Goal: Task Accomplishment & Management: Manage account settings

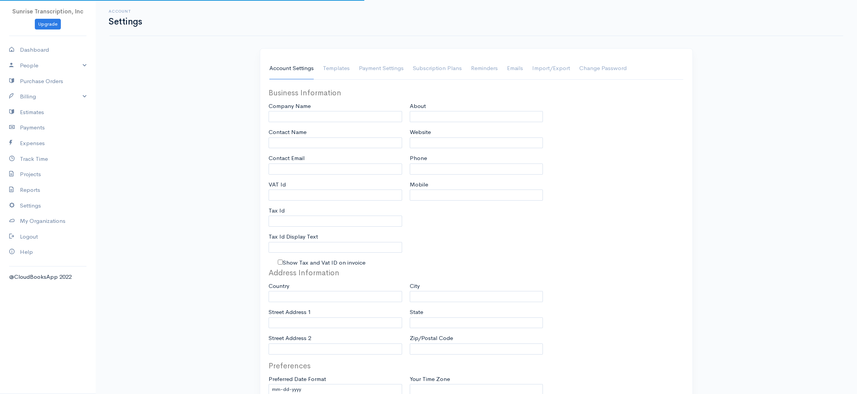
type input "Sunrise Transcription, Inc"
type input "suraj@emrtranscription.com"
type input "Tax Id"
type input "Medical Transcription Service"
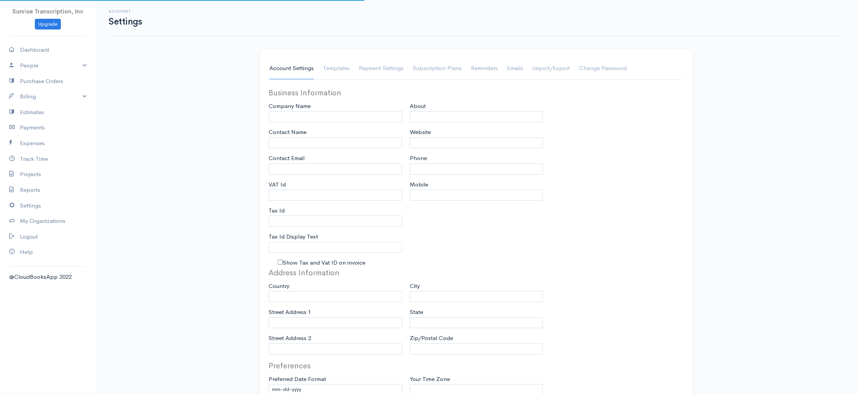
type input "www.sunrisetranscription.com"
type input "518-261-4885"
select select
type input "[STREET_ADDRESS]"
type input "Miami"
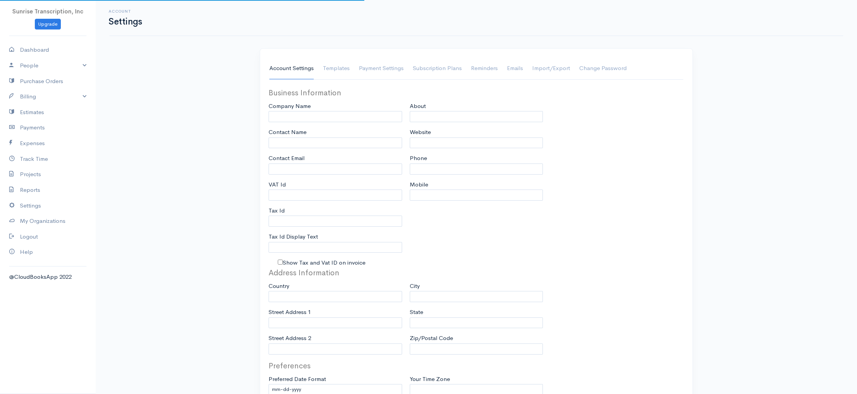
type input "Florida"
type input "33179-3899"
select select
type input "INVOICE"
type input "1333"
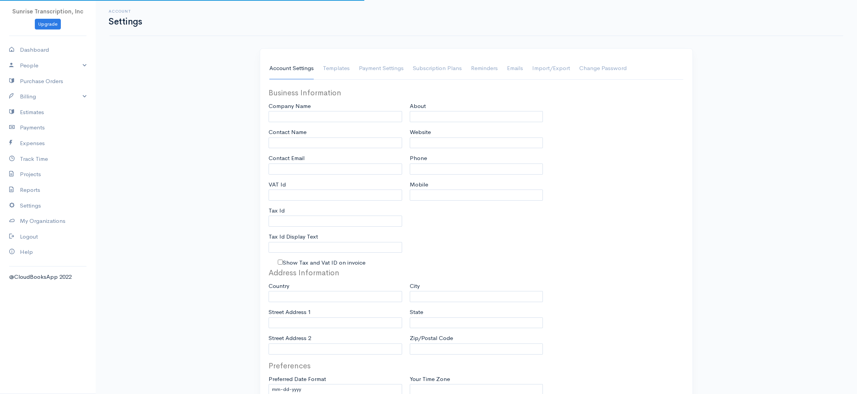
type input "103"
select select "3"
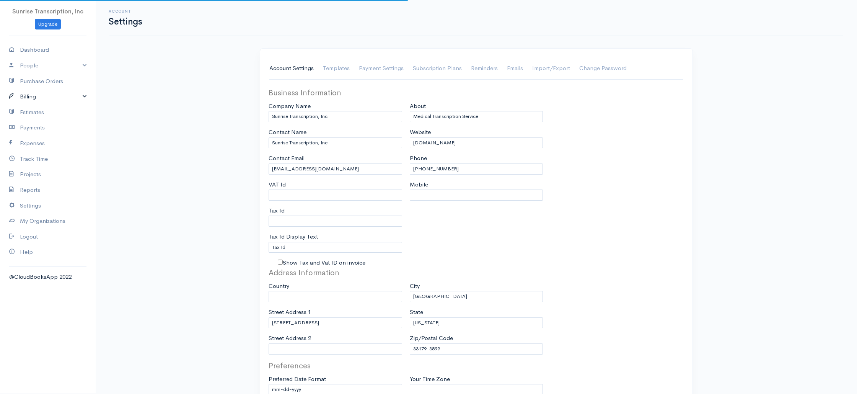
select select "[GEOGRAPHIC_DATA]"
select select "USD"
click at [29, 94] on link "Billing" at bounding box center [48, 97] width 96 height 16
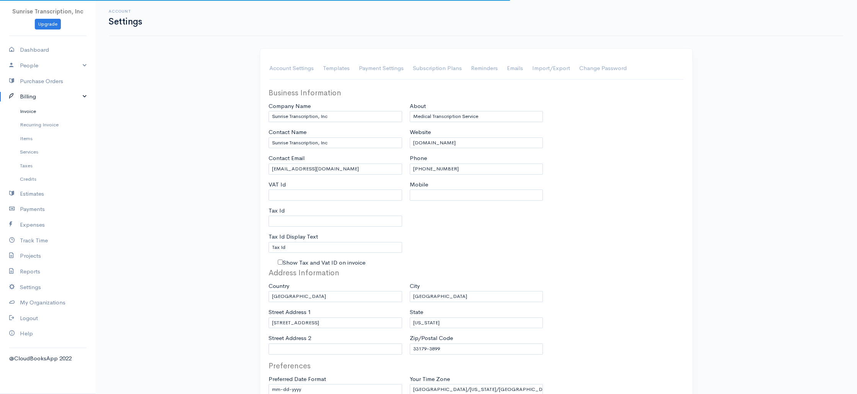
click at [29, 113] on link "Invoice" at bounding box center [48, 111] width 96 height 14
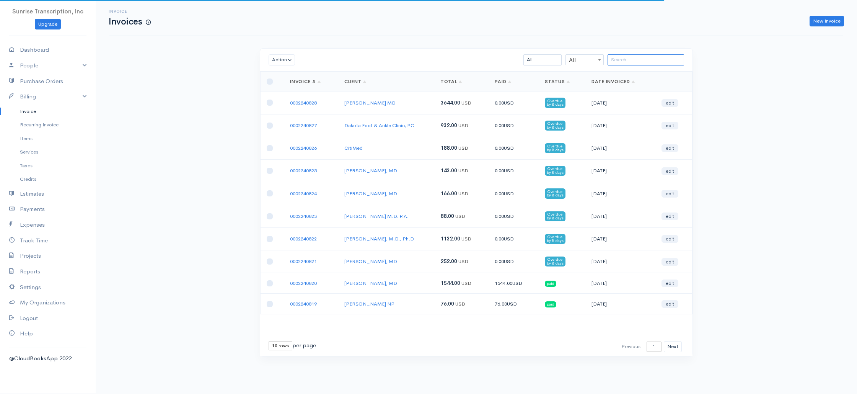
click at [643, 56] on input "search" at bounding box center [645, 59] width 76 height 11
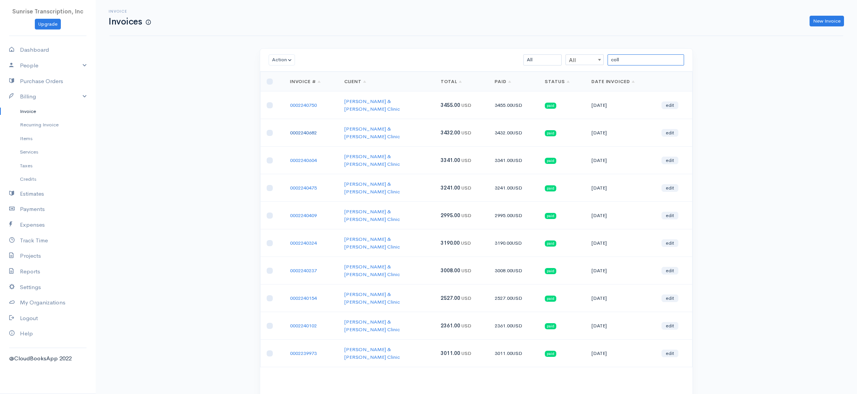
type input "coll"
click at [313, 102] on link "0002240750" at bounding box center [303, 105] width 27 height 7
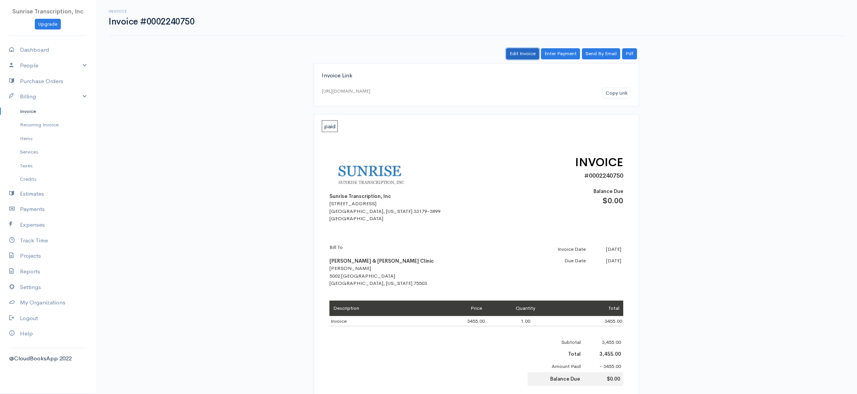
click at [520, 49] on link "Edit Invoice" at bounding box center [522, 53] width 33 height 11
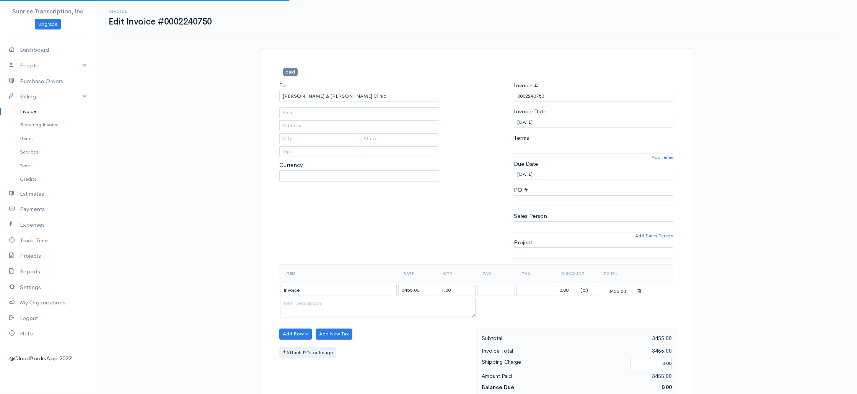
type input "lreed@cccahealth.com"
type input "5002 [GEOGRAPHIC_DATA]"
type input "Texarkana"
type input "Texas"
type input "75503"
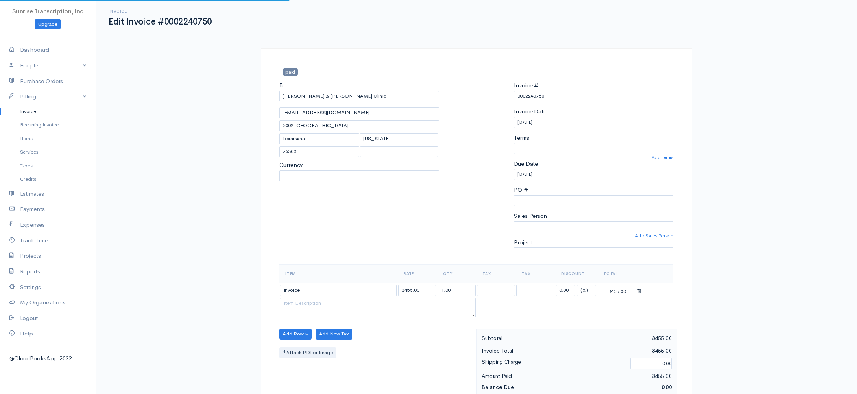
select select "0"
select select
select select "USD"
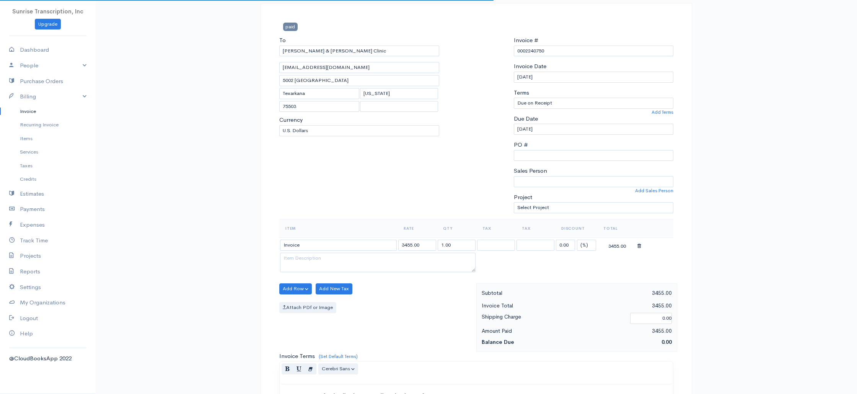
scroll to position [59, 0]
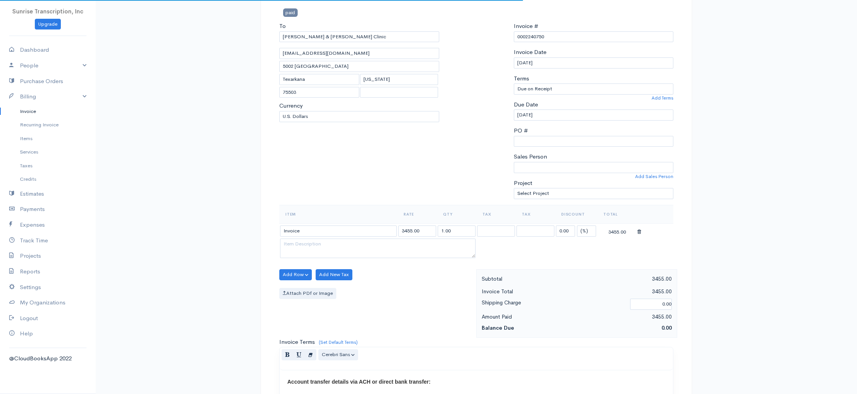
select select "[GEOGRAPHIC_DATA]"
click at [324, 233] on input "Invoice" at bounding box center [338, 230] width 117 height 11
paste input "[PERSON_NAME] MD"
type input "Invoice"
click at [410, 296] on div "Attach PDf or Image" at bounding box center [375, 293] width 193 height 11
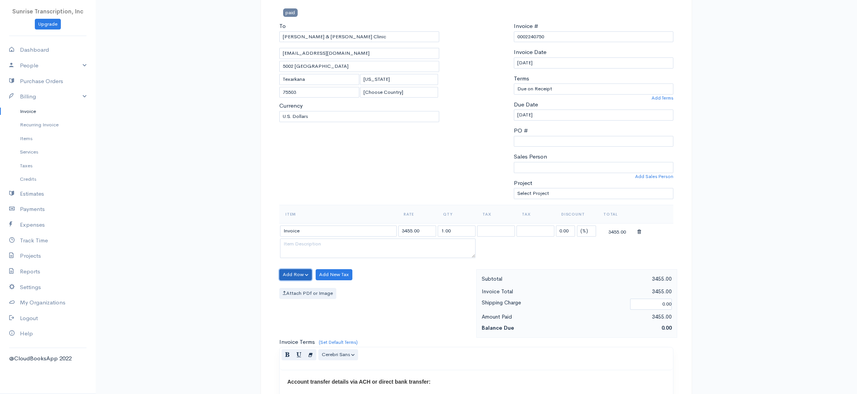
drag, startPoint x: 291, startPoint y: 272, endPoint x: 292, endPoint y: 282, distance: 10.4
click at [291, 272] on button "Add Row" at bounding box center [295, 274] width 33 height 11
click at [293, 286] on link "Add Item Row" at bounding box center [310, 289] width 60 height 13
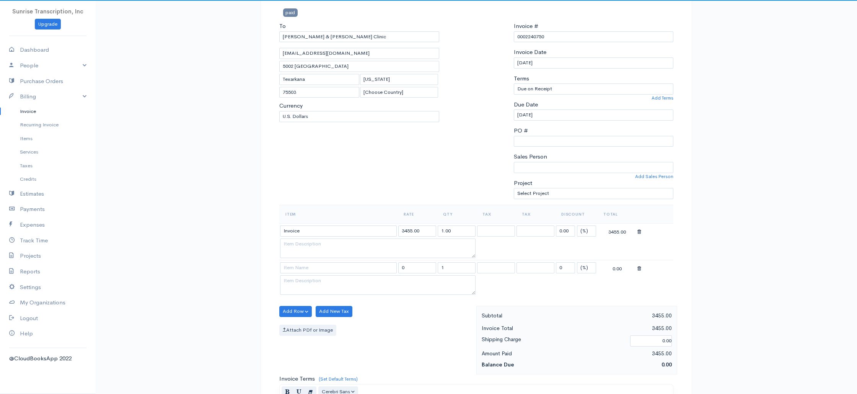
click at [293, 317] on div "Add Row Add Item Row Add Time Row Add New Tax Attach PDf or Image" at bounding box center [375, 340] width 201 height 68
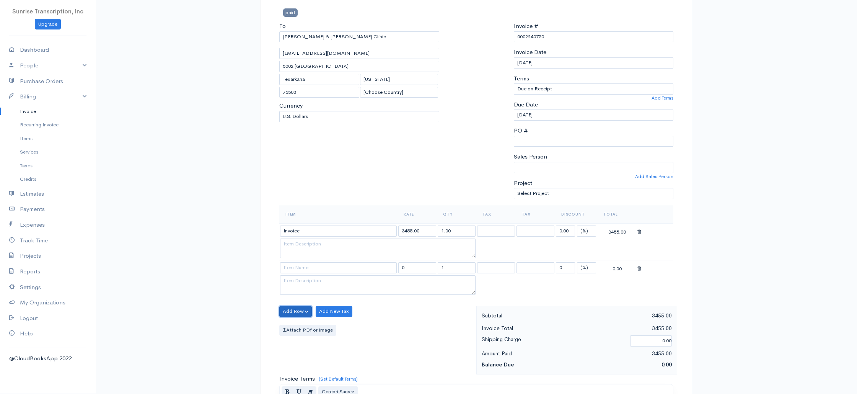
drag, startPoint x: 294, startPoint y: 311, endPoint x: 294, endPoint y: 317, distance: 6.1
click at [294, 311] on button "Add Row" at bounding box center [295, 311] width 33 height 11
click at [296, 328] on link "Add Item Row" at bounding box center [310, 326] width 60 height 13
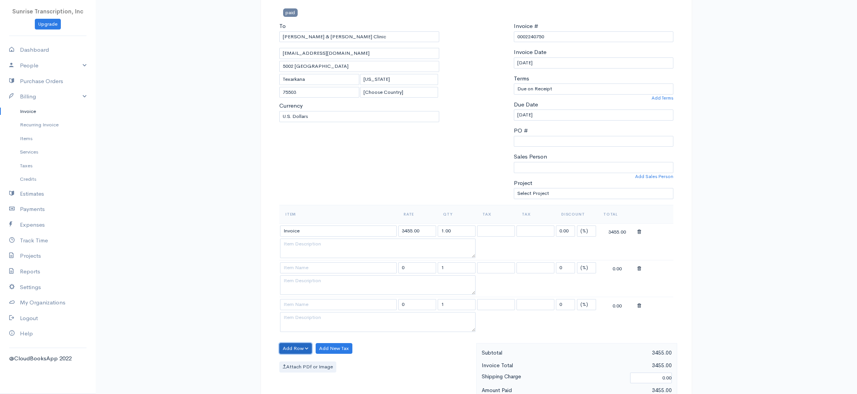
click at [294, 346] on button "Add Row" at bounding box center [295, 348] width 33 height 11
click at [303, 363] on link "Add Item Row" at bounding box center [310, 363] width 60 height 13
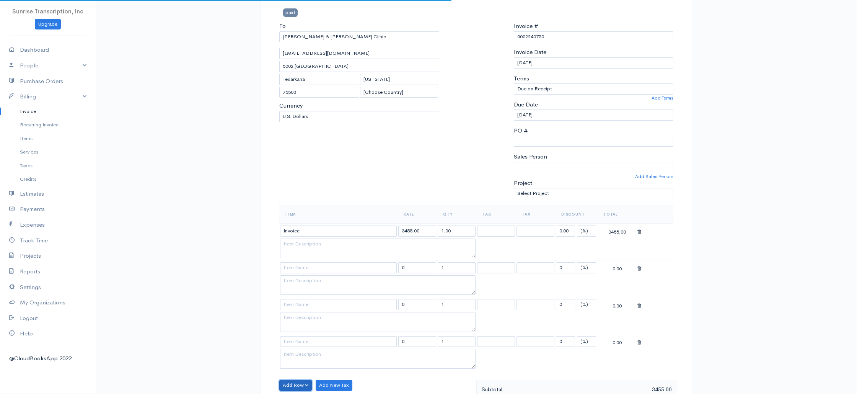
click at [298, 387] on button "Add Row" at bounding box center [295, 384] width 33 height 11
click at [303, 356] on link "Add Item Row" at bounding box center [310, 356] width 60 height 13
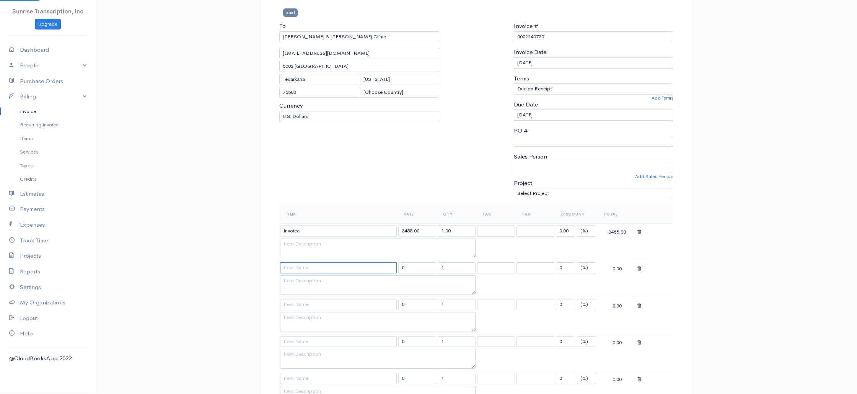
click at [328, 269] on input at bounding box center [338, 267] width 117 height 11
paste input "[PERSON_NAME]"
type input "[PERSON_NAME]"
type input "433.00"
click at [303, 306] on input at bounding box center [338, 304] width 117 height 11
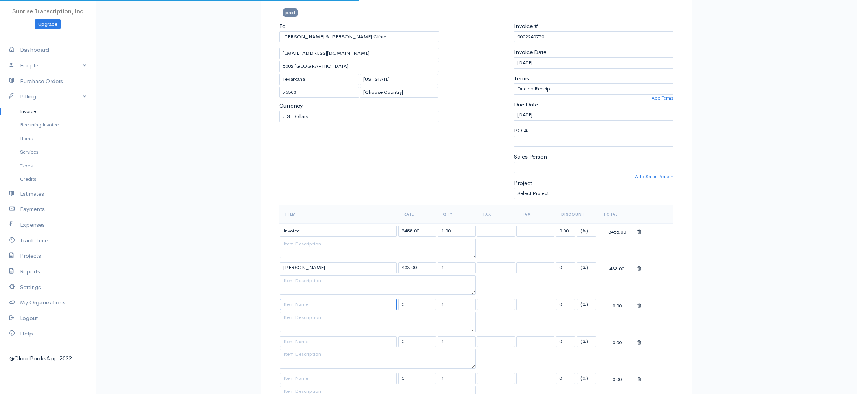
paste input "[PERSON_NAME], M.D"
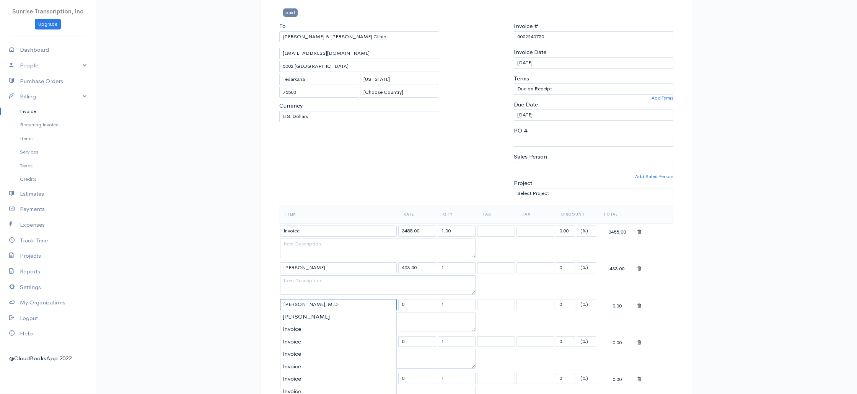
type input "[PERSON_NAME], M.D"
click at [194, 242] on div "Invoice Edit Invoice #0002240750 paid To Collom & Carney Clinic lreed@cccahealt…" at bounding box center [476, 395] width 761 height 909
type input "345.00"
click at [303, 340] on input at bounding box center [338, 341] width 117 height 11
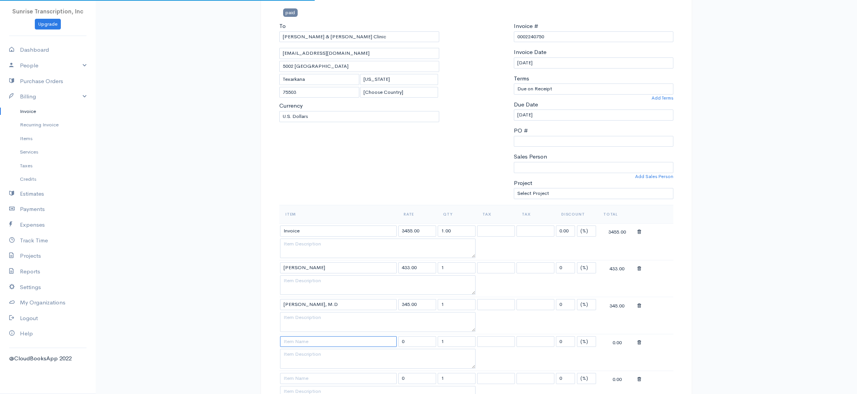
paste input "[PERSON_NAME] [PERSON_NAME], MD"
type input "[PERSON_NAME] [PERSON_NAME], MD"
type input "488.00"
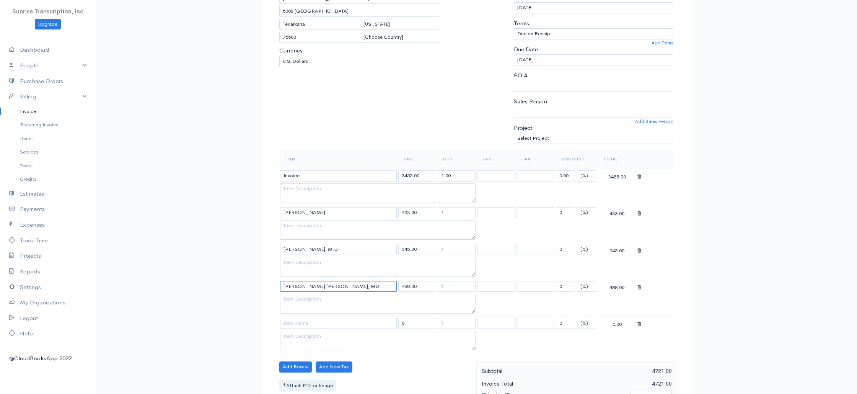
scroll to position [147, 0]
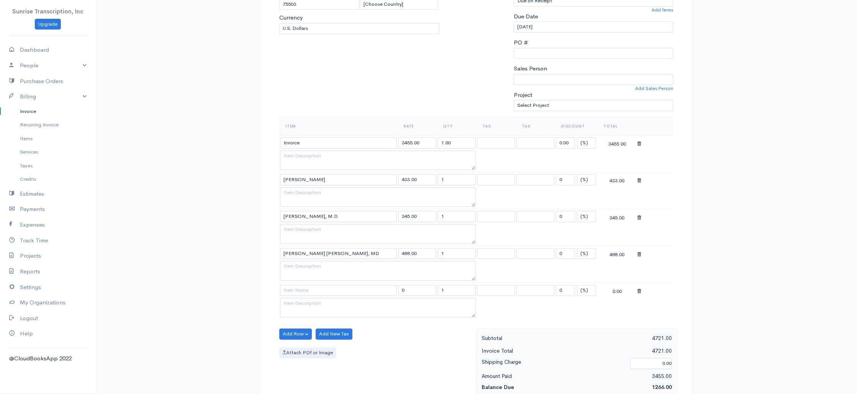
click at [244, 258] on div "Invoice Edit Invoice #0002240750 paid To Collom & Carney Clinic lreed@cccahealt…" at bounding box center [476, 307] width 761 height 909
click at [298, 294] on input at bounding box center [338, 290] width 117 height 11
paste input "[PERSON_NAME], M.D"
type input "[PERSON_NAME], M.D"
type input "577.00"
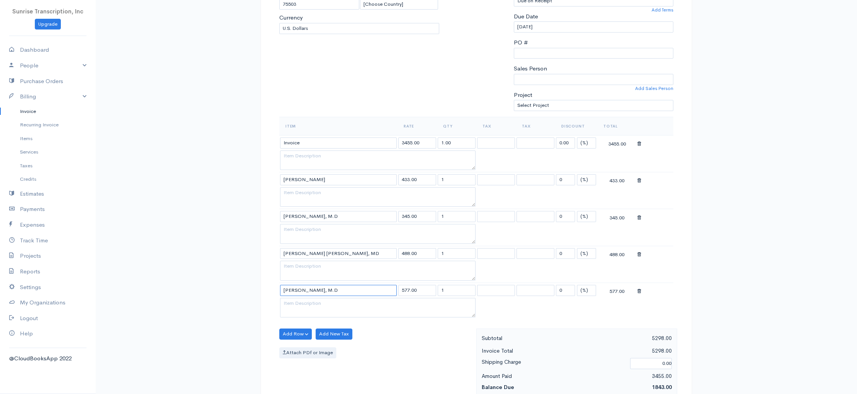
type input "[PERSON_NAME], M.D"
click at [231, 325] on div "Invoice Edit Invoice #0002240750 paid To Collom & Carney Clinic lreed@cccahealt…" at bounding box center [476, 307] width 761 height 909
click at [279, 333] on div "Add Row Add Item Row Add Time Row Add New Tax Attach PDf or Image" at bounding box center [375, 362] width 201 height 68
click at [287, 337] on button "Add Row" at bounding box center [295, 333] width 33 height 11
click at [290, 348] on link "Add Item Row" at bounding box center [310, 349] width 60 height 13
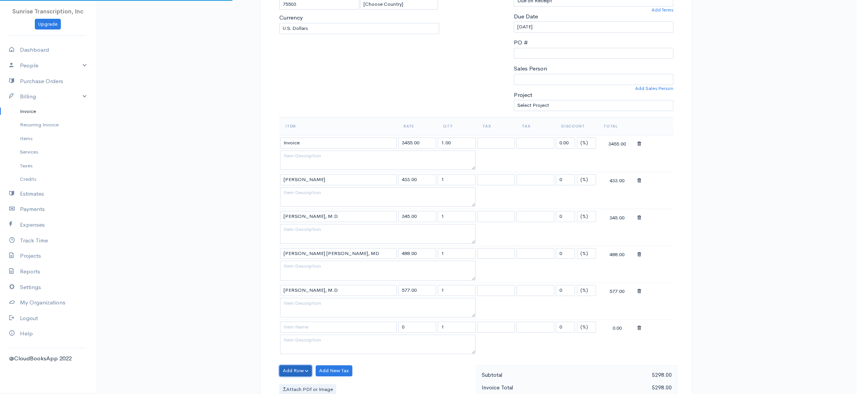
drag, startPoint x: 292, startPoint y: 368, endPoint x: 294, endPoint y: 374, distance: 6.4
click at [292, 368] on button "Add Row" at bounding box center [295, 370] width 33 height 11
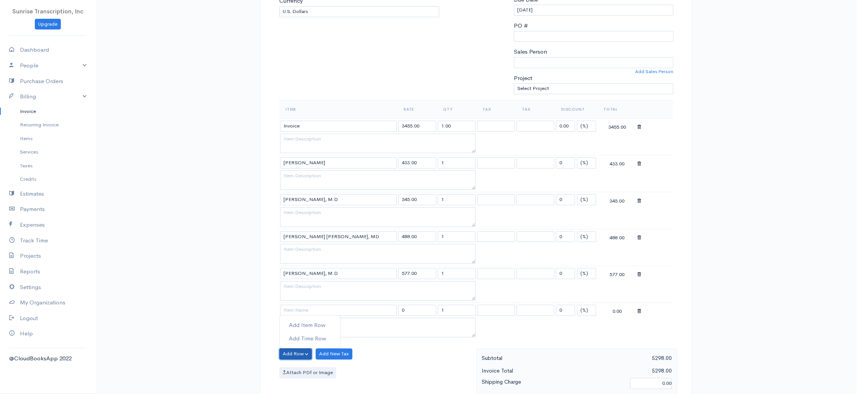
scroll to position [176, 0]
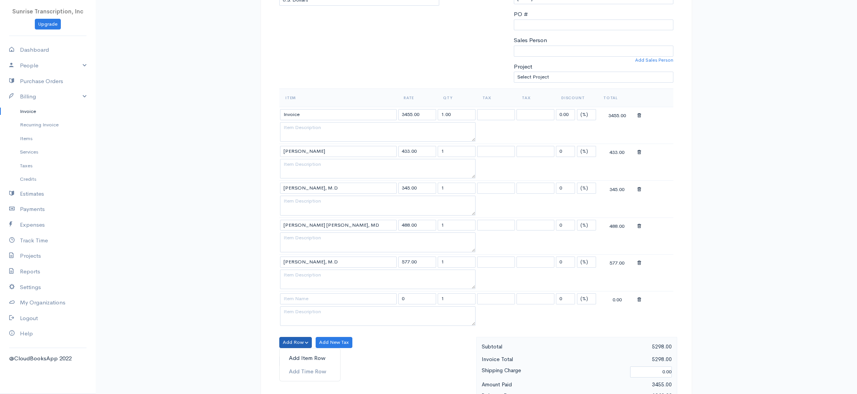
click at [303, 355] on link "Add Item Row" at bounding box center [310, 357] width 60 height 13
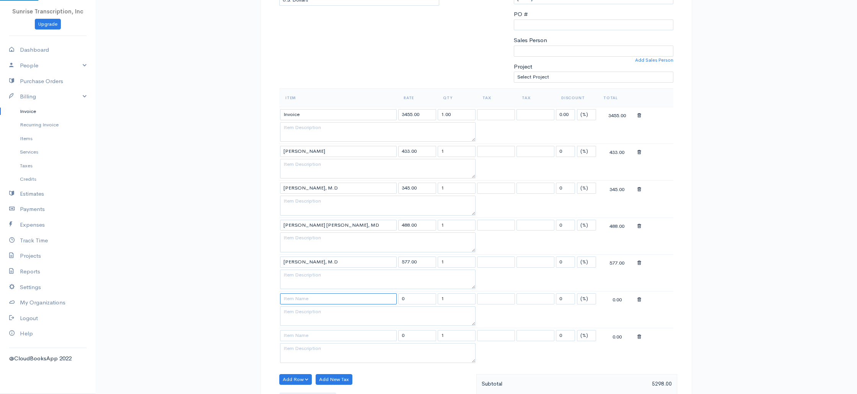
drag, startPoint x: 304, startPoint y: 297, endPoint x: 328, endPoint y: 293, distance: 24.1
click at [304, 297] on input at bounding box center [338, 298] width 117 height 11
paste input "[PERSON_NAME]"
type input "[PERSON_NAME]"
click at [233, 123] on div "Invoice Edit Invoice #0002240750 paid To Collom & Carney Clinic lreed@cccahealt…" at bounding box center [476, 315] width 761 height 982
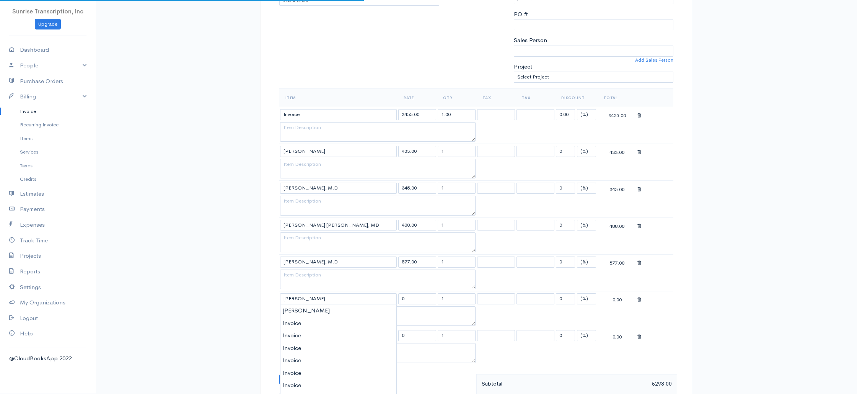
type input "377.00"
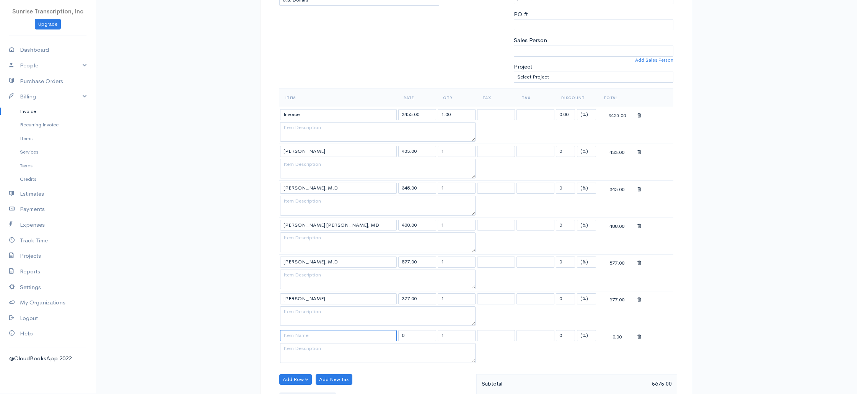
drag, startPoint x: 312, startPoint y: 335, endPoint x: 306, endPoint y: 333, distance: 6.9
click at [312, 335] on input at bounding box center [338, 335] width 117 height 11
paste input "[PERSON_NAME], M.D"
type input "[PERSON_NAME], M.D"
click at [243, 303] on div "Invoice Edit Invoice #0002240750 paid To Collom & Carney Clinic lreed@cccahealt…" at bounding box center [476, 315] width 761 height 982
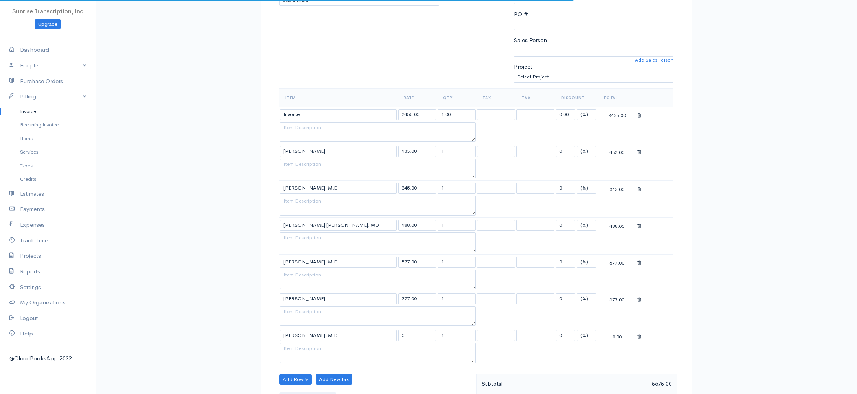
click at [250, 275] on div "paid To Collom & Carney Clinic lreed@cccahealth.com 5002 Cowhorn Creek Texarkan…" at bounding box center [476, 340] width 459 height 934
type input "488.00"
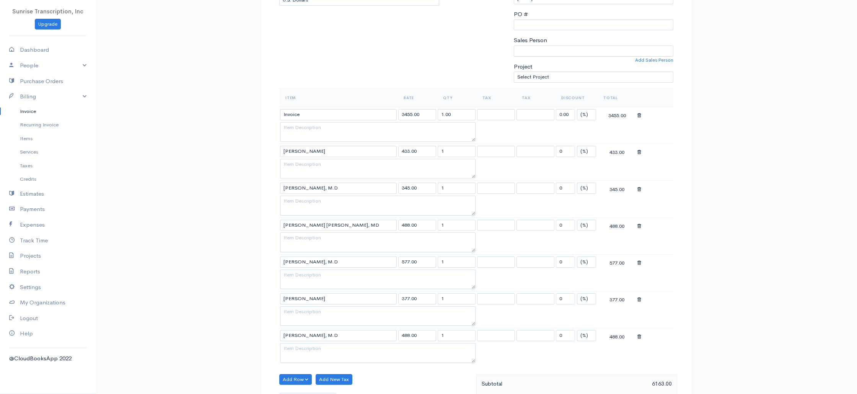
click at [191, 150] on div "Invoice Edit Invoice #0002240750 paid To Collom & Carney Clinic lreed@cccahealt…" at bounding box center [476, 315] width 761 height 982
click at [425, 114] on input "3455.00" at bounding box center [417, 114] width 38 height 11
paste input "72.00"
type input "372.000"
click at [189, 81] on div "Invoice Edit Invoice #0002240750 paid To Collom & Carney Clinic lreed@cccahealt…" at bounding box center [476, 315] width 761 height 982
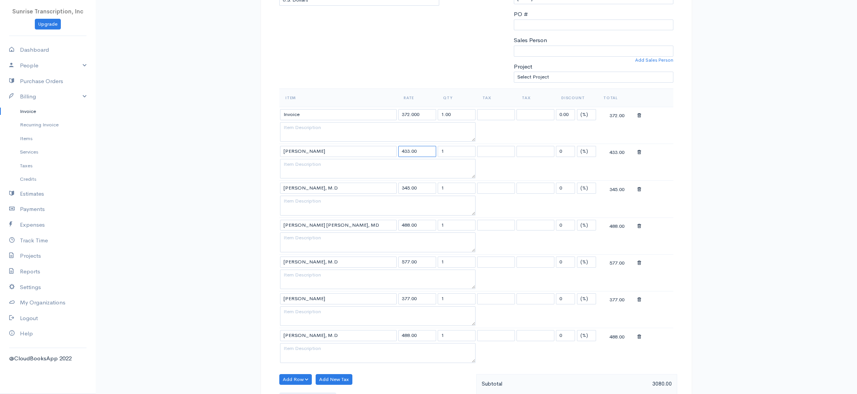
click at [426, 150] on input "433.00" at bounding box center [417, 151] width 38 height 11
paste input "83.00"
type input "483.000"
click at [420, 189] on input "345.00" at bounding box center [417, 187] width 38 height 11
paste input "81.00"
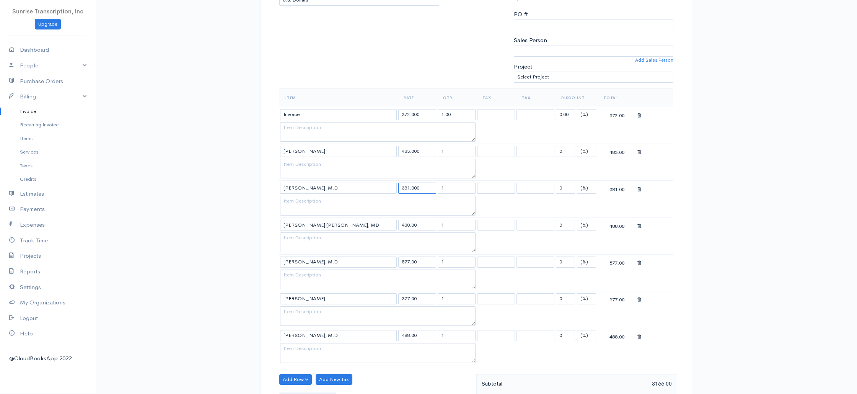
type input "381.000"
click at [422, 228] on input "488.00" at bounding box center [417, 225] width 38 height 11
paste input "578.00"
type input "578.000"
click at [422, 261] on input "577.00" at bounding box center [417, 261] width 38 height 11
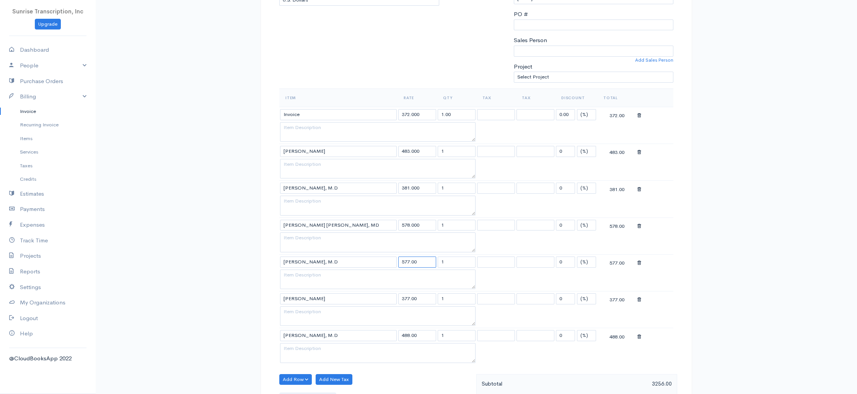
paste input "97.00"
type input "597.000"
click at [426, 298] on input "377.00" at bounding box center [417, 298] width 38 height 11
paste input "477.00"
type input "477.000"
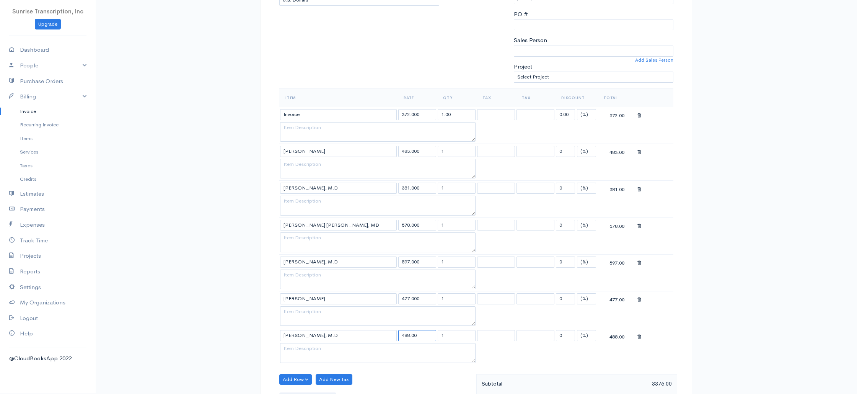
click at [421, 336] on input "488.00" at bounding box center [417, 335] width 38 height 11
paste input "544.00"
type input "544.000"
click at [157, 260] on div "Invoice Edit Invoice #0002240750 paid To Collom & Carney Clinic lreed@cccahealt…" at bounding box center [476, 315] width 761 height 982
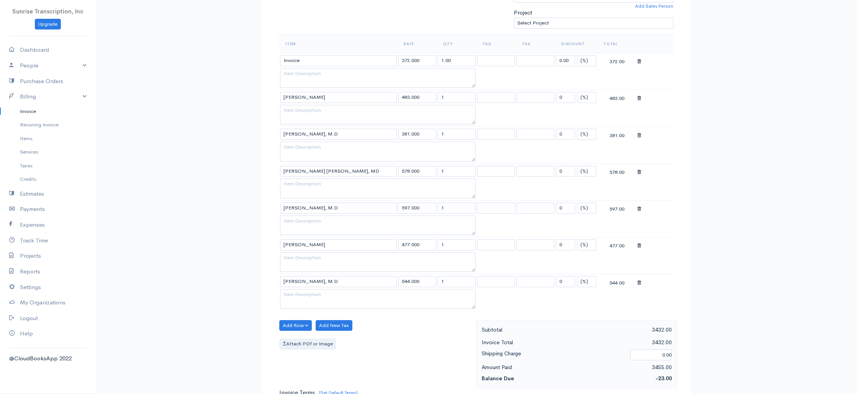
drag, startPoint x: 728, startPoint y: 239, endPoint x: 717, endPoint y: 237, distance: 11.4
click at [728, 239] on div "Invoice Edit Invoice #0002240750 paid To Collom & Carney Clinic lreed@cccahealt…" at bounding box center [476, 262] width 761 height 982
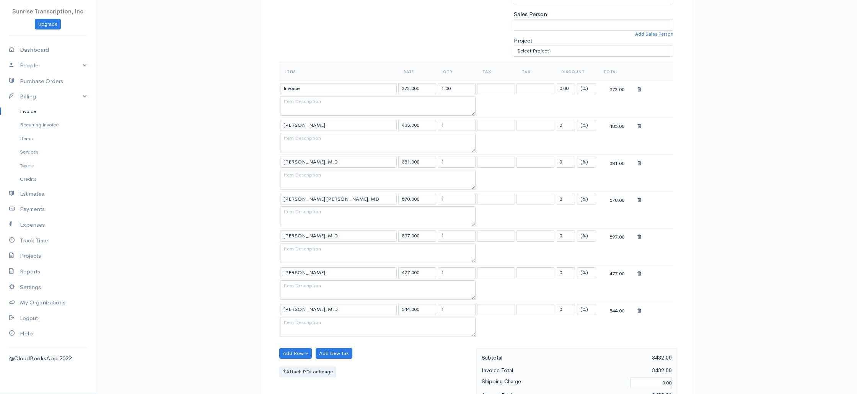
scroll to position [193, 0]
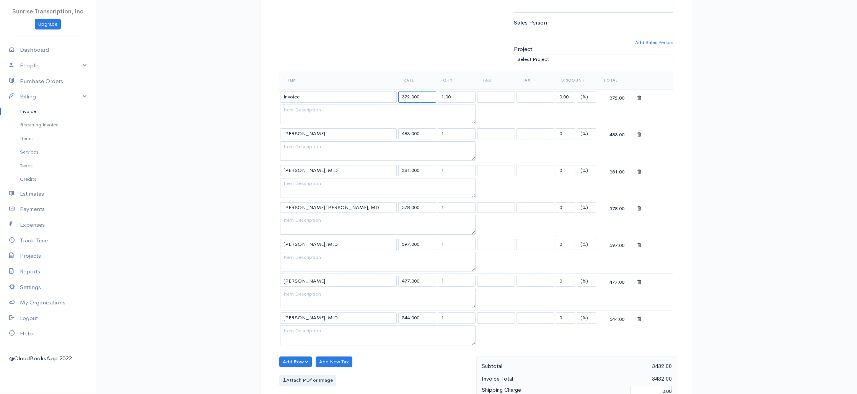
click at [405, 95] on input "372.000" at bounding box center [417, 96] width 38 height 11
type input "352.000"
click at [407, 133] on input "483.000" at bounding box center [417, 133] width 38 height 11
drag, startPoint x: 405, startPoint y: 132, endPoint x: 392, endPoint y: 132, distance: 12.6
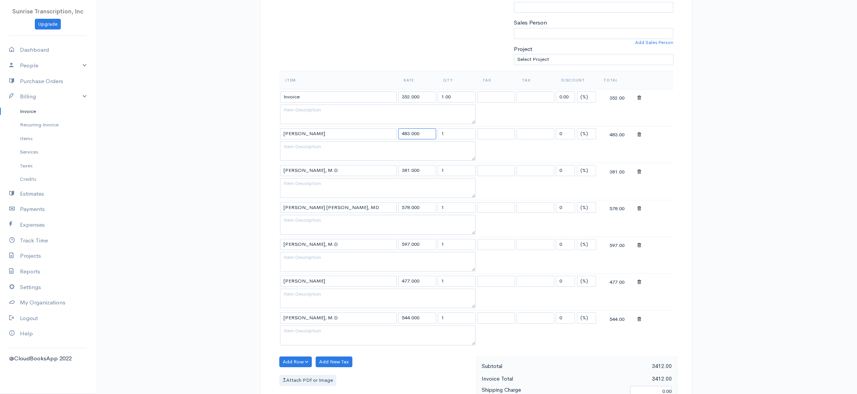
click at [392, 132] on tr "Douglas E. Thompson, M.D 483.000 1 0 (%) Flat 483.00" at bounding box center [476, 133] width 394 height 15
type input "513.000"
click at [728, 168] on div "Invoice Edit Invoice #0002240750 paid To Collom & Carney Clinic lreed@cccahealt…" at bounding box center [476, 298] width 761 height 982
drag, startPoint x: 407, startPoint y: 170, endPoint x: 395, endPoint y: 170, distance: 11.5
click at [395, 170] on tr "Cheryl K. Verma, M.D 381.000 1 0 (%) Flat 381.00" at bounding box center [476, 170] width 394 height 15
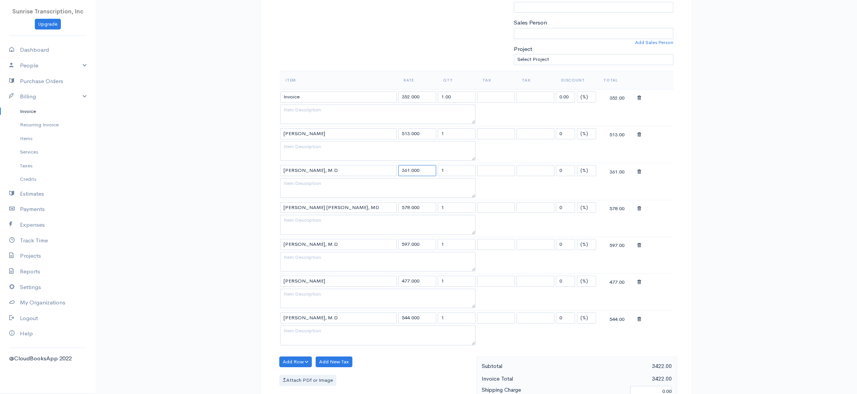
type input "361.000"
drag, startPoint x: 719, startPoint y: 194, endPoint x: 712, endPoint y: 193, distance: 6.9
click at [719, 194] on div "Invoice Edit Invoice #0002240750 paid To Collom & Carney Clinic lreed@cccahealt…" at bounding box center [476, 298] width 761 height 982
drag, startPoint x: 406, startPoint y: 208, endPoint x: 392, endPoint y: 207, distance: 14.5
click at [392, 207] on tr "H. Lawson Kile, MD 578.000 1 0 (%) Flat 578.00" at bounding box center [476, 207] width 394 height 15
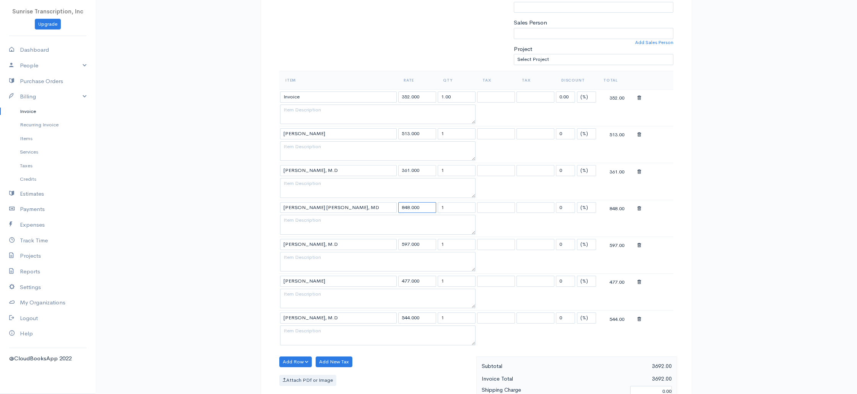
type input "848.000"
click at [703, 228] on div "paid To Collom & Carney Clinic lreed@cccahealth.com 5002 Cowhorn Creek Texarkan…" at bounding box center [476, 322] width 459 height 934
drag, startPoint x: 407, startPoint y: 280, endPoint x: 393, endPoint y: 281, distance: 13.4
click at [393, 281] on tr "Malcolm A. Smith, M.D 477.000 1 0 (%) Flat 477.00" at bounding box center [476, 280] width 394 height 15
type input "457.000"
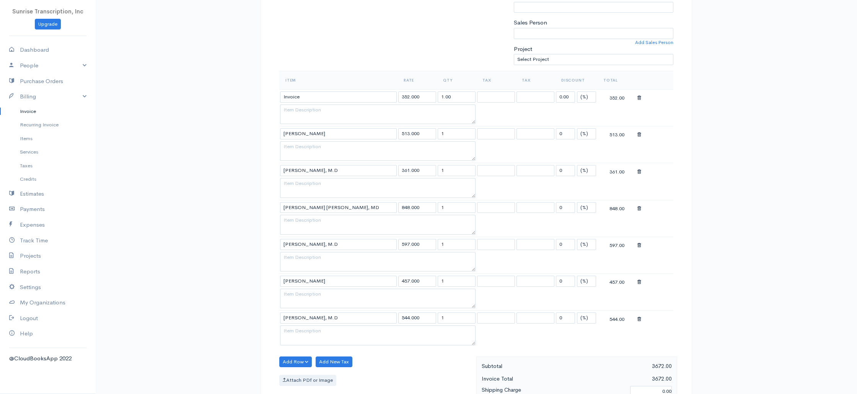
click at [769, 246] on div "Invoice Edit Invoice #0002240750 paid To Collom & Carney Clinic lreed@cccahealt…" at bounding box center [476, 298] width 761 height 982
drag, startPoint x: 407, startPoint y: 245, endPoint x: 392, endPoint y: 244, distance: 14.9
click at [392, 244] on tr "Jon A. Tarpley, M.D 597.000 1 0 (%) Flat 597.00" at bounding box center [476, 243] width 394 height 15
type input "527.000"
click at [770, 256] on div "Invoice Edit Invoice #0002240750 paid To Collom & Carney Clinic lreed@cccahealt…" at bounding box center [476, 298] width 761 height 982
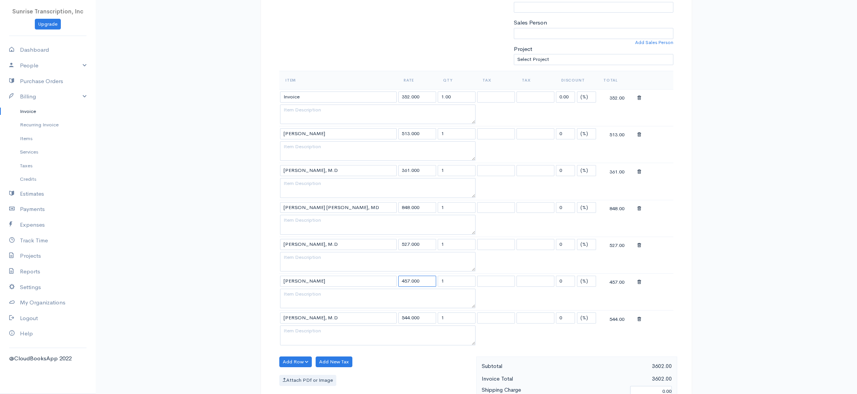
drag, startPoint x: 408, startPoint y: 281, endPoint x: 392, endPoint y: 280, distance: 15.4
click at [392, 280] on tr "Malcolm A. Smith, M.D 457.000 1 0 (%) Flat 457.00" at bounding box center [476, 280] width 394 height 15
type input "401.000"
click at [810, 281] on div "Invoice Edit Invoice #0002240750 paid To Collom & Carney Clinic lreed@cccahealt…" at bounding box center [476, 298] width 761 height 982
drag, startPoint x: 407, startPoint y: 316, endPoint x: 390, endPoint y: 316, distance: 16.4
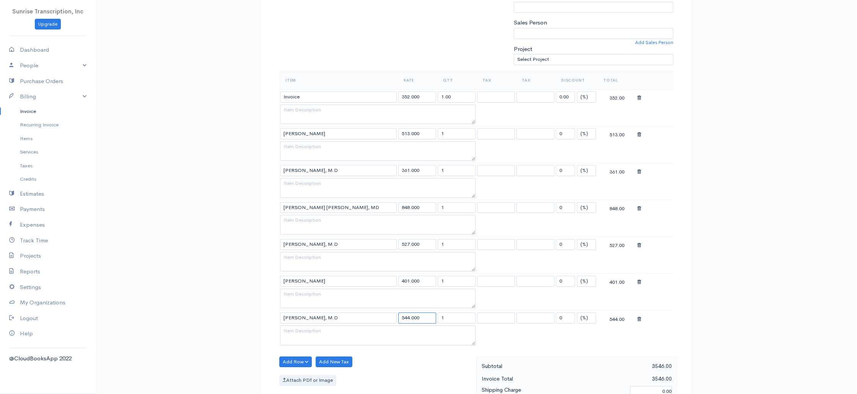
click at [390, 316] on tr "Thomas C. Young, M.D 544.000 1 0 (%) Flat 544.00" at bounding box center [476, 317] width 394 height 15
type input "464.000"
click at [695, 290] on div "paid To Collom & Carney Clinic lreed@cccahealth.com 5002 Cowhorn Creek Texarkan…" at bounding box center [476, 322] width 459 height 934
click at [690, 257] on div "paid To Collom & Carney Clinic lreed@cccahealth.com 5002 Cowhorn Creek Texarkan…" at bounding box center [475, 314] width 431 height 918
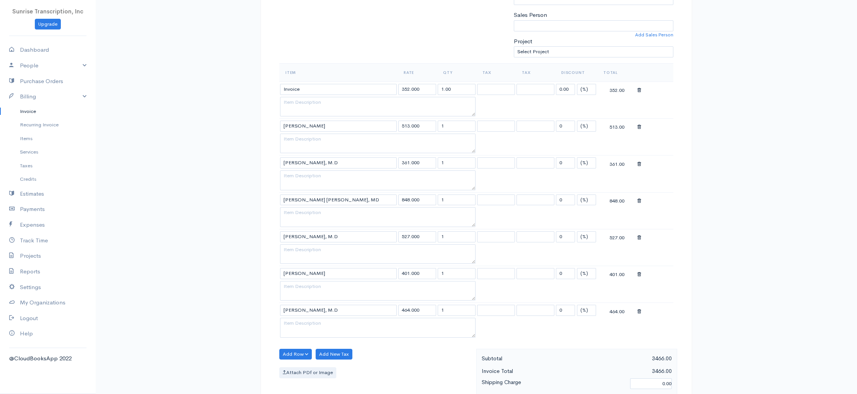
scroll to position [202, 0]
click at [404, 237] on input "527.000" at bounding box center [417, 235] width 38 height 11
click at [685, 245] on div "paid To Collom & Carney Clinic lreed@cccahealth.com 5002 Cowhorn Creek Texarkan…" at bounding box center [475, 306] width 431 height 918
click at [408, 236] on input "517.000" at bounding box center [417, 235] width 38 height 11
type input "516.000"
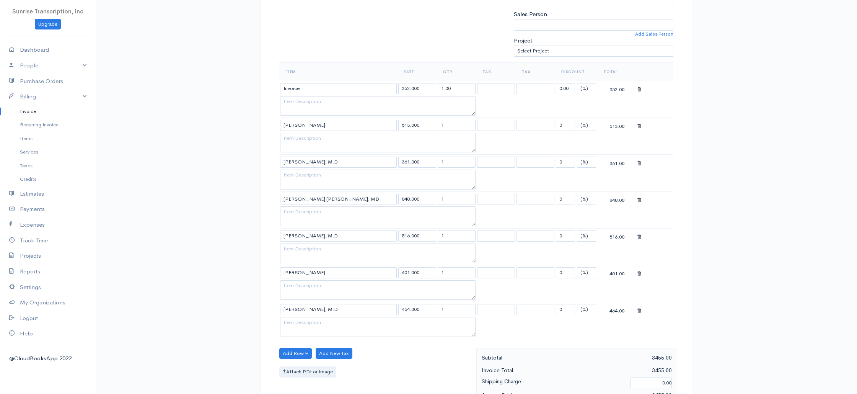
click at [716, 219] on div "Invoice Edit Invoice #0002240750 paid To Collom & Carney Clinic lreed@cccahealt…" at bounding box center [476, 289] width 761 height 982
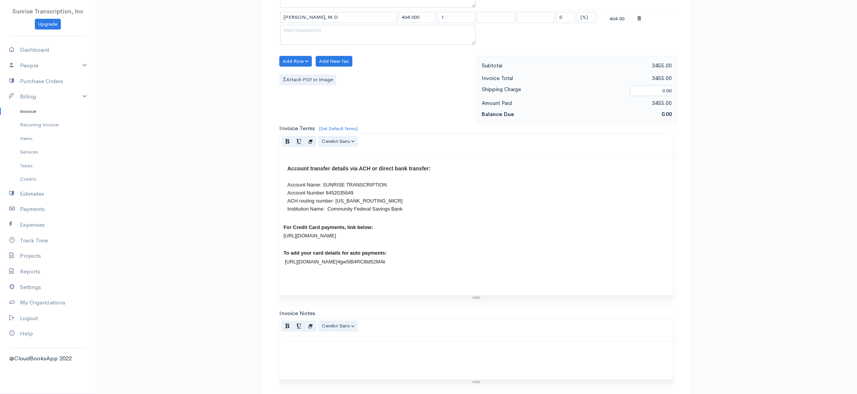
scroll to position [589, 0]
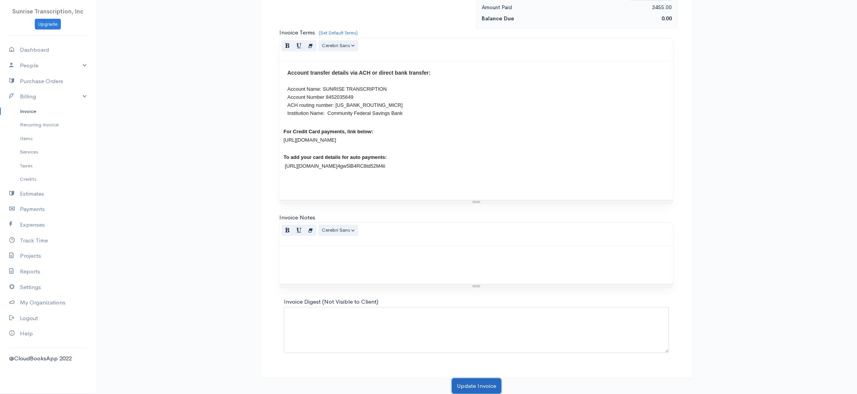
click at [466, 383] on button "Update Invoice" at bounding box center [476, 386] width 49 height 16
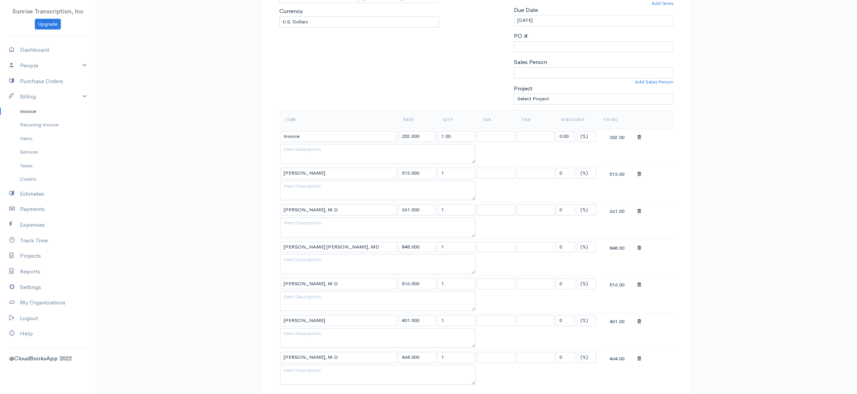
scroll to position [151, 0]
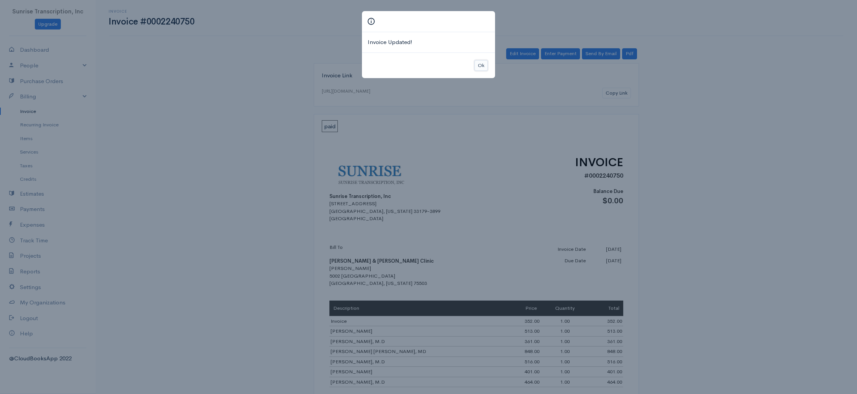
click at [481, 66] on button "Ok" at bounding box center [480, 65] width 13 height 11
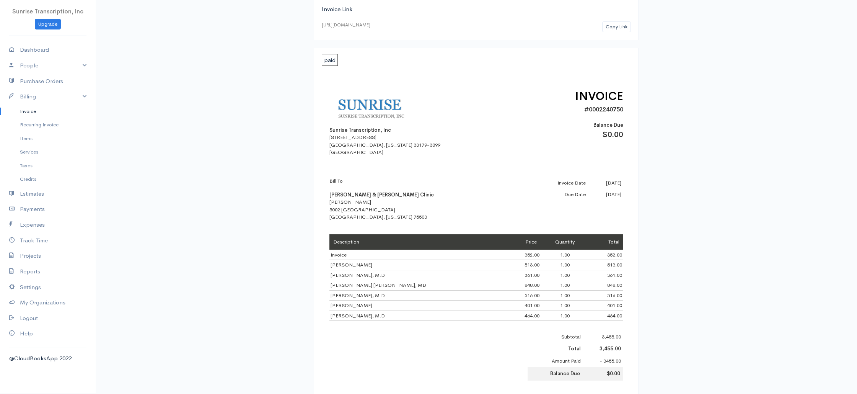
scroll to position [91, 0]
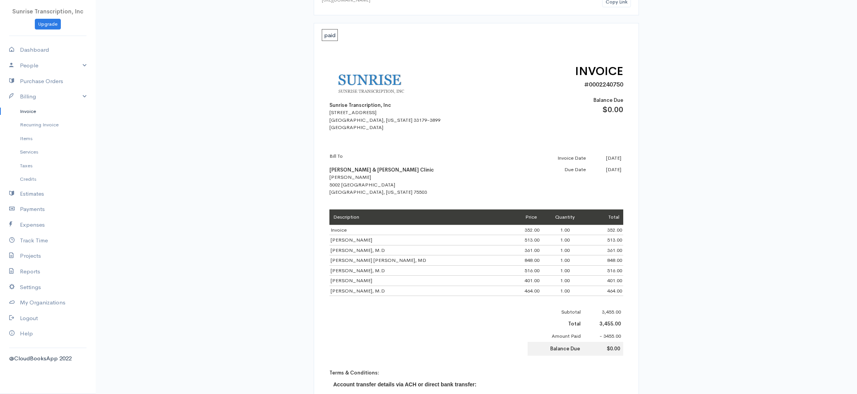
click at [713, 193] on div "Invoice Invoice #0002240750 Actions Edit Invoice Enter Payment Print Send By Em…" at bounding box center [476, 253] width 761 height 688
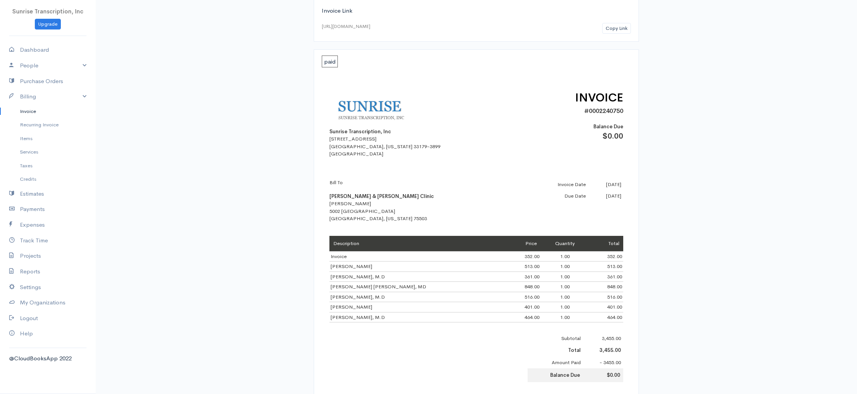
scroll to position [0, 0]
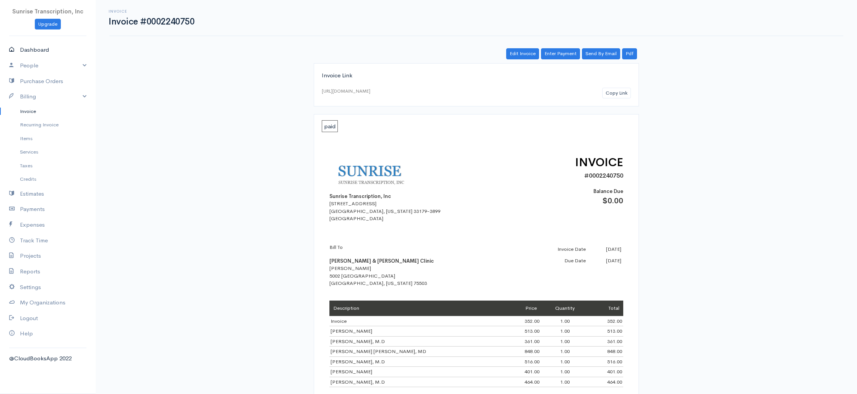
click at [33, 52] on link "Dashboard" at bounding box center [48, 50] width 96 height 16
select select "365"
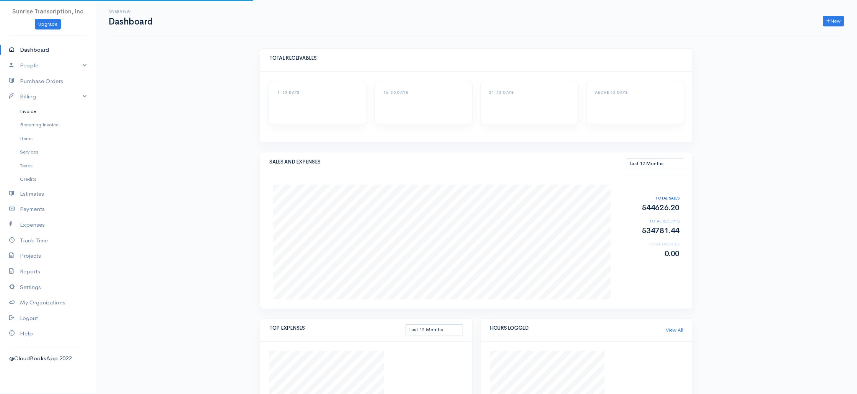
click at [31, 110] on link "Invoice" at bounding box center [48, 111] width 96 height 14
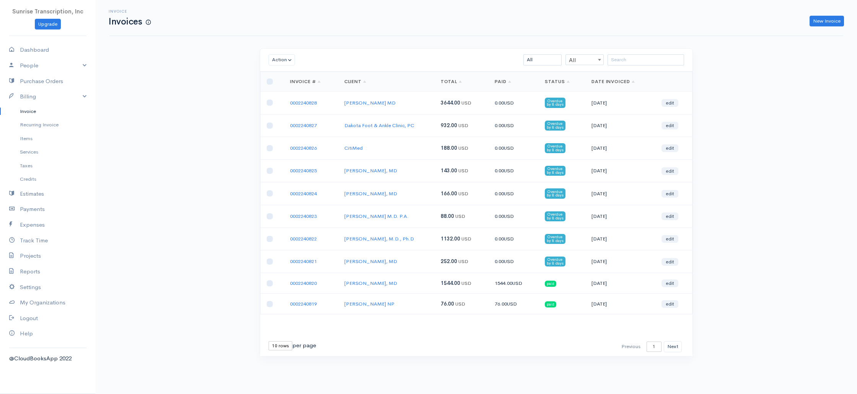
click at [170, 114] on div "Invoice Invoices New Invoice Action Archive Delete Download PDF Send Mark as Se…" at bounding box center [476, 192] width 761 height 384
click at [175, 133] on div "Invoice Invoices New Invoice Action Archive Delete Download PDF Send Mark as Se…" at bounding box center [476, 192] width 761 height 384
click at [632, 54] on div "Action Archive Delete Download PDF Send Mark as Sent Mark Un-Sent Enter Payment…" at bounding box center [476, 60] width 432 height 23
click at [630, 62] on input "search" at bounding box center [645, 59] width 76 height 11
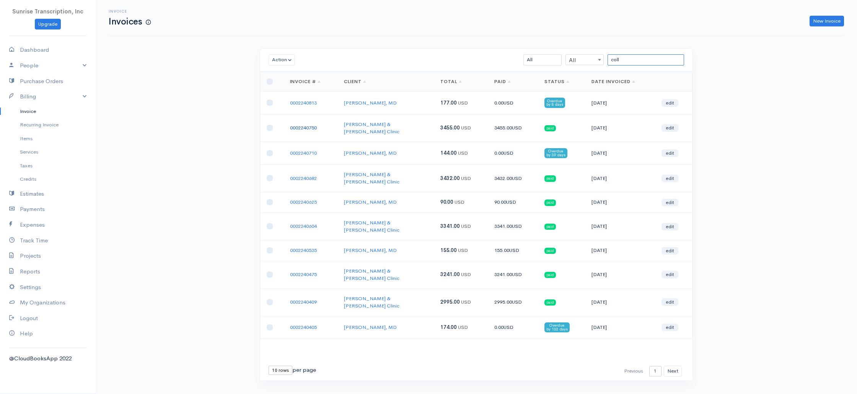
type input "coll"
click at [306, 125] on link "0002240750" at bounding box center [303, 127] width 27 height 7
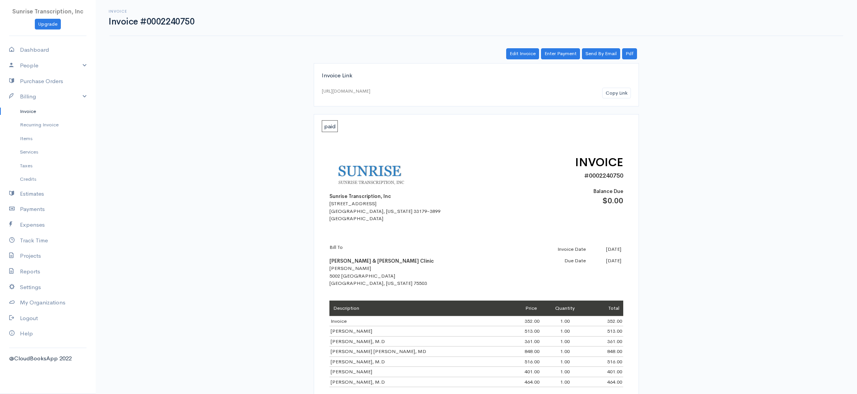
click at [483, 129] on div "paid" at bounding box center [476, 126] width 309 height 9
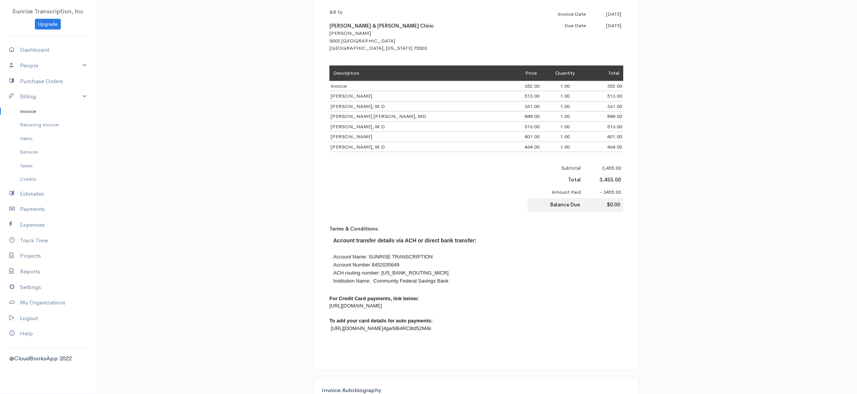
scroll to position [294, 0]
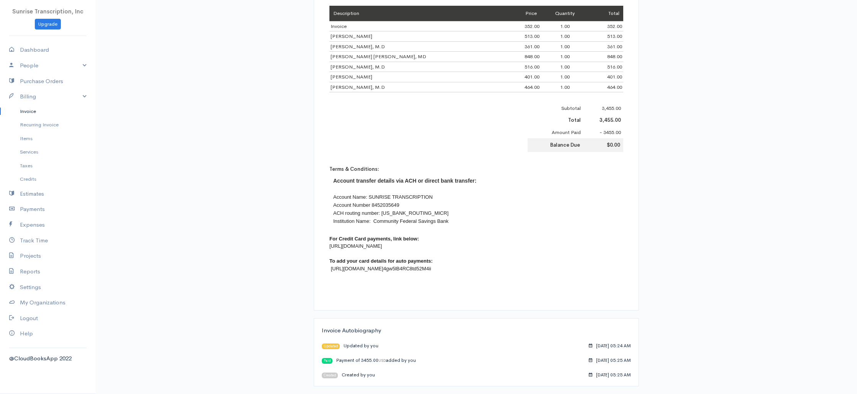
click at [40, 112] on link "Invoice" at bounding box center [48, 111] width 96 height 14
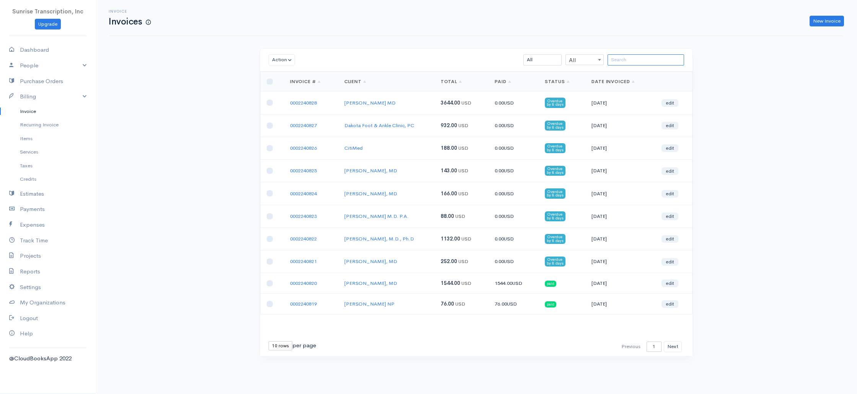
click at [624, 56] on input "search" at bounding box center [645, 59] width 76 height 11
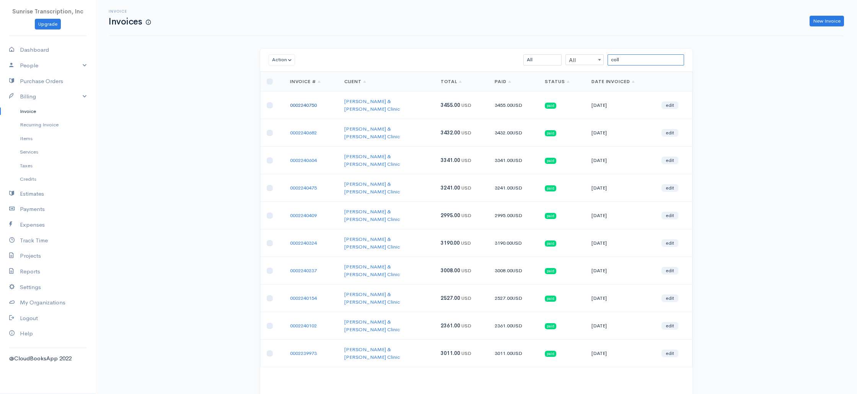
type input "coll"
click at [304, 102] on link "0002240750" at bounding box center [303, 105] width 27 height 7
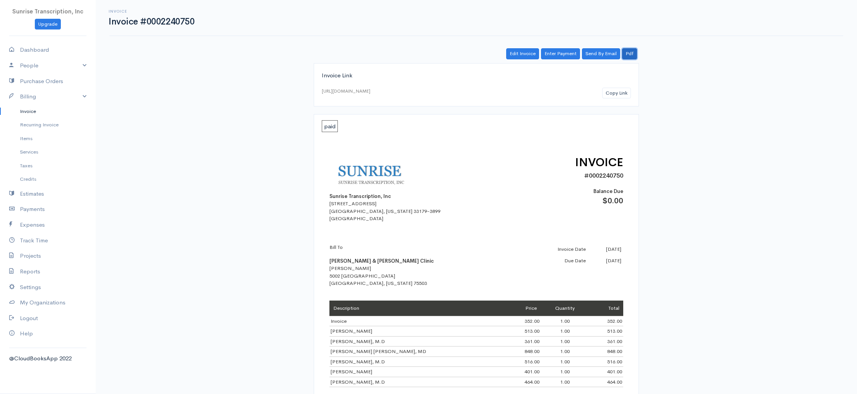
click at [633, 55] on link "Pdf" at bounding box center [629, 53] width 15 height 11
drag, startPoint x: 696, startPoint y: 116, endPoint x: 611, endPoint y: 101, distance: 86.3
click at [696, 116] on div "Invoice Link https://www.cloudbooksapp.com/app/invoice/?auth=1757348736E7xrNyhF…" at bounding box center [476, 375] width 441 height 625
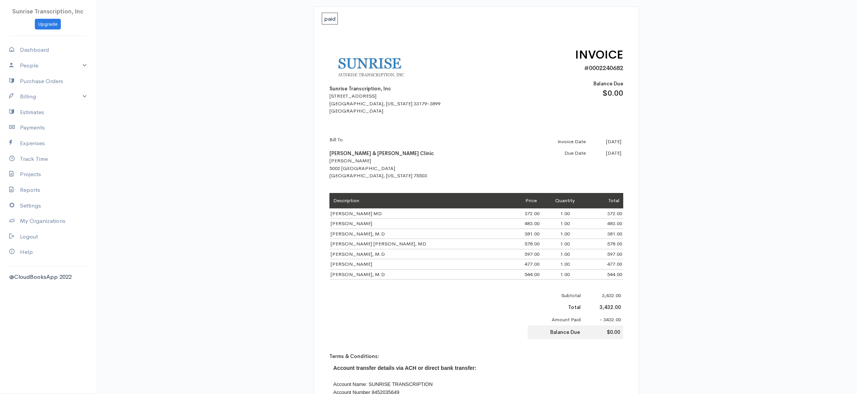
scroll to position [138, 0]
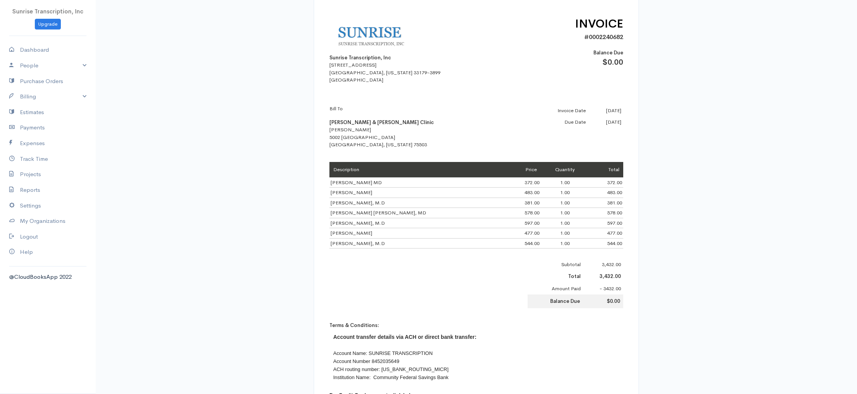
click at [361, 183] on td "[PERSON_NAME] MD" at bounding box center [417, 182] width 177 height 10
copy td "[PERSON_NAME] MD"
click at [364, 194] on td "[PERSON_NAME]" at bounding box center [417, 192] width 177 height 10
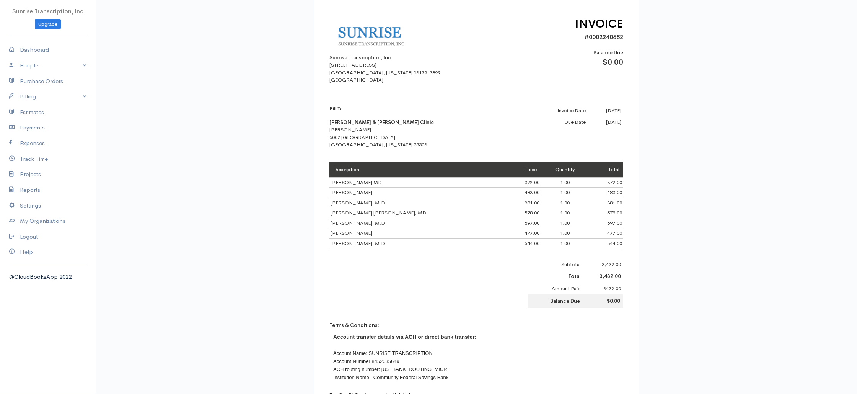
click at [364, 194] on td "[PERSON_NAME]" at bounding box center [417, 192] width 177 height 10
copy td "[PERSON_NAME]"
click at [350, 204] on td "[PERSON_NAME], M.D" at bounding box center [417, 202] width 177 height 10
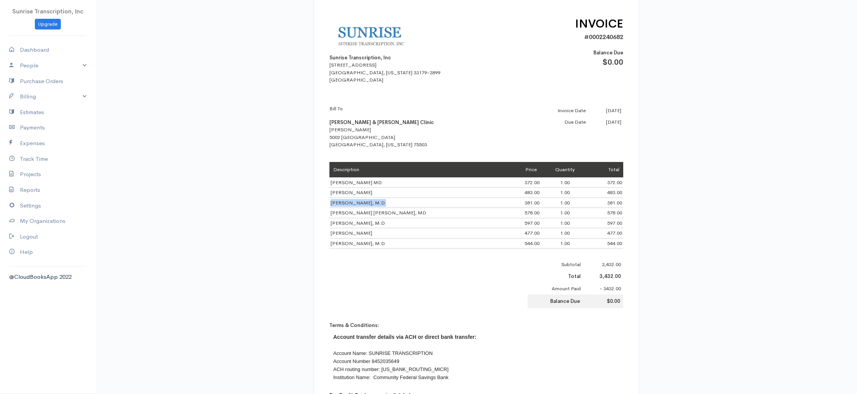
click at [350, 204] on td "[PERSON_NAME], M.D" at bounding box center [417, 202] width 177 height 10
copy td "[PERSON_NAME], M.D"
click at [355, 213] on td "[PERSON_NAME] [PERSON_NAME], MD" at bounding box center [417, 213] width 177 height 10
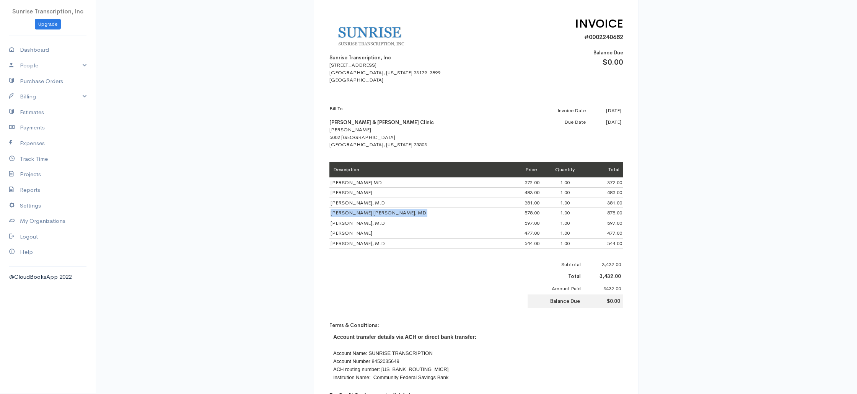
copy td "[PERSON_NAME] [PERSON_NAME], MD"
click at [350, 222] on td "[PERSON_NAME], M.D" at bounding box center [417, 223] width 177 height 10
copy td "[PERSON_NAME], M.D"
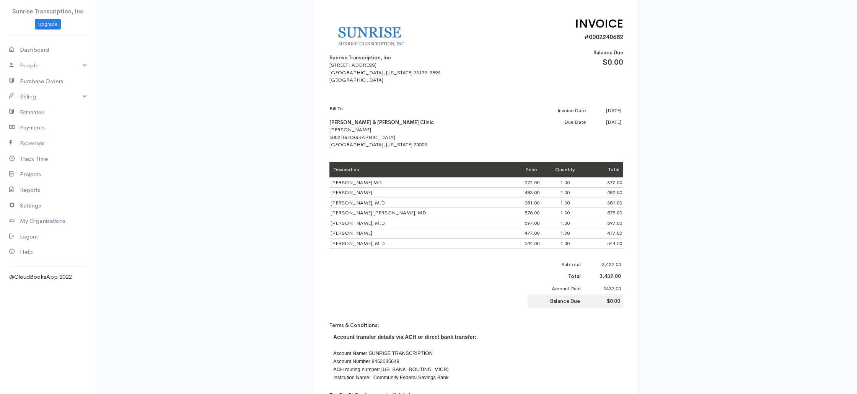
click at [352, 234] on td "[PERSON_NAME]" at bounding box center [417, 233] width 177 height 10
drag, startPoint x: 352, startPoint y: 234, endPoint x: 349, endPoint y: 150, distance: 83.8
click at [352, 234] on td "[PERSON_NAME]" at bounding box center [417, 233] width 177 height 10
copy td "[PERSON_NAME]"
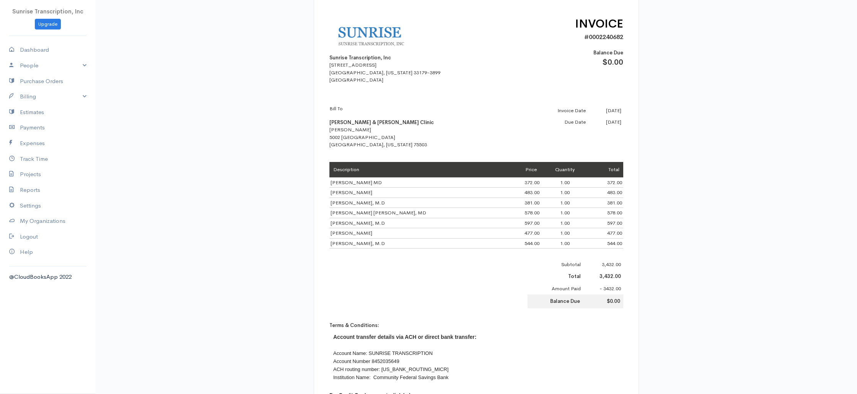
click at [355, 243] on td "[PERSON_NAME], M.D" at bounding box center [417, 243] width 177 height 10
copy td "[PERSON_NAME], M.D"
drag, startPoint x: 519, startPoint y: 183, endPoint x: 485, endPoint y: 182, distance: 33.3
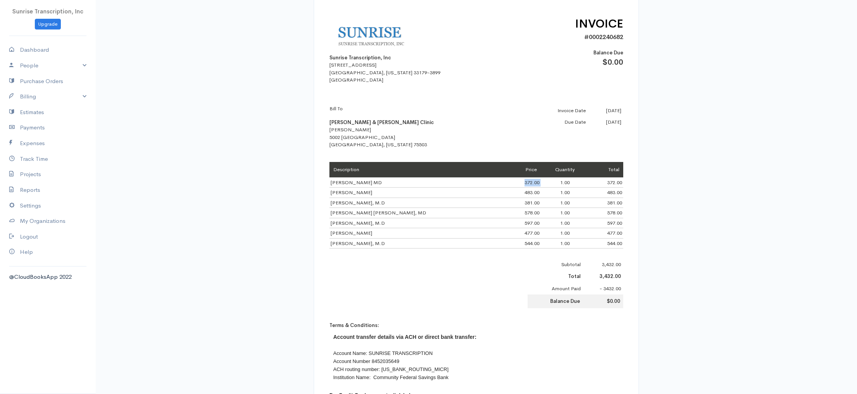
click at [485, 182] on tr "[PERSON_NAME] MD 372.00 1.00 372.00" at bounding box center [476, 182] width 294 height 10
copy td "372.00"
click at [510, 192] on td "483.00" at bounding box center [523, 192] width 34 height 10
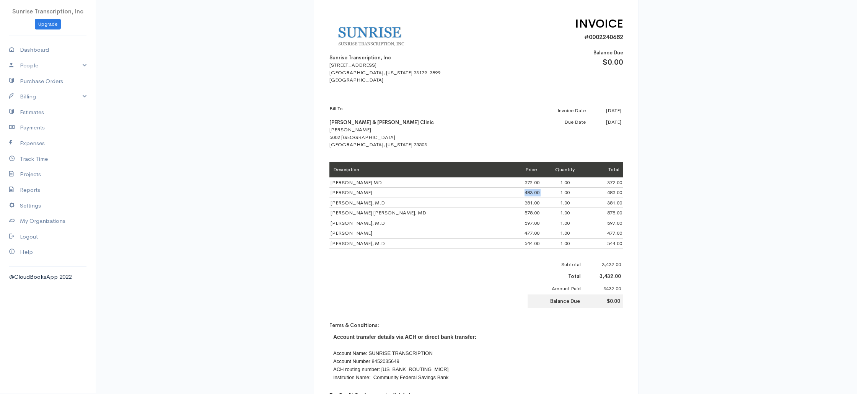
copy td "483.00"
click at [509, 205] on td "381.00" at bounding box center [523, 202] width 34 height 10
drag, startPoint x: 509, startPoint y: 205, endPoint x: 442, endPoint y: 59, distance: 160.5
click at [509, 205] on td "381.00" at bounding box center [523, 202] width 34 height 10
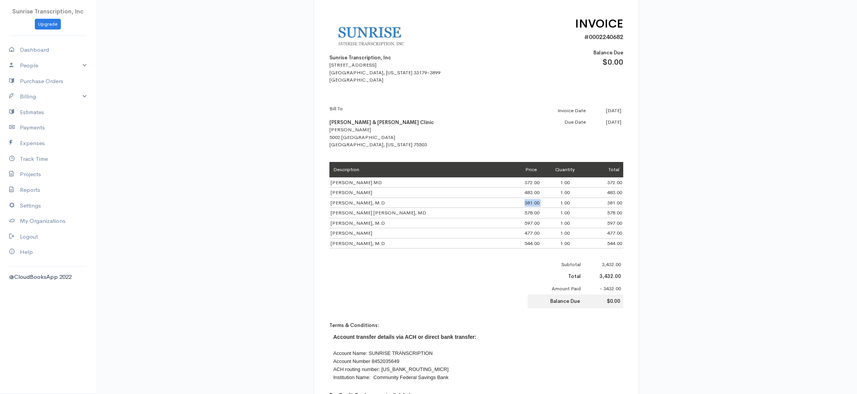
copy td "381.00"
click at [506, 213] on td "578.00" at bounding box center [523, 213] width 34 height 10
click at [506, 221] on td "597.00" at bounding box center [523, 223] width 34 height 10
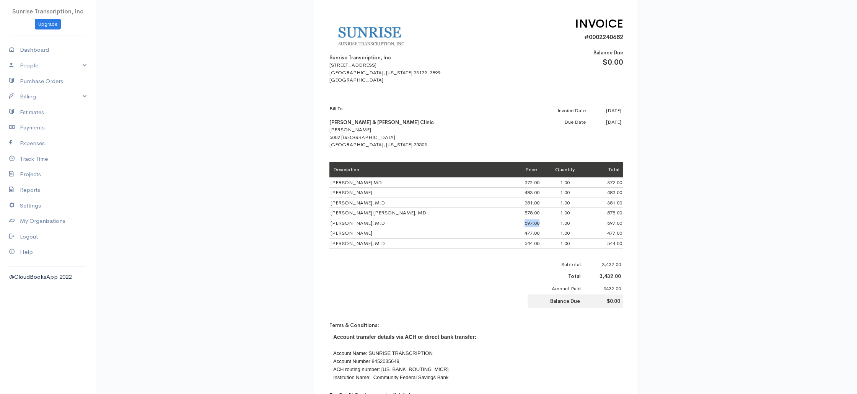
click at [506, 221] on td "597.00" at bounding box center [523, 223] width 34 height 10
click at [512, 231] on td "477.00" at bounding box center [523, 233] width 34 height 10
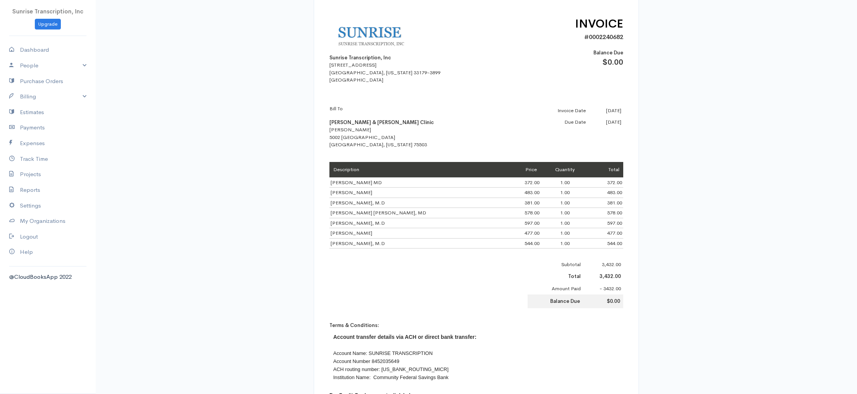
click at [508, 243] on td "544.00" at bounding box center [523, 243] width 34 height 10
click at [31, 101] on link "Billing" at bounding box center [48, 97] width 96 height 16
click at [29, 111] on link "Invoice" at bounding box center [48, 111] width 96 height 14
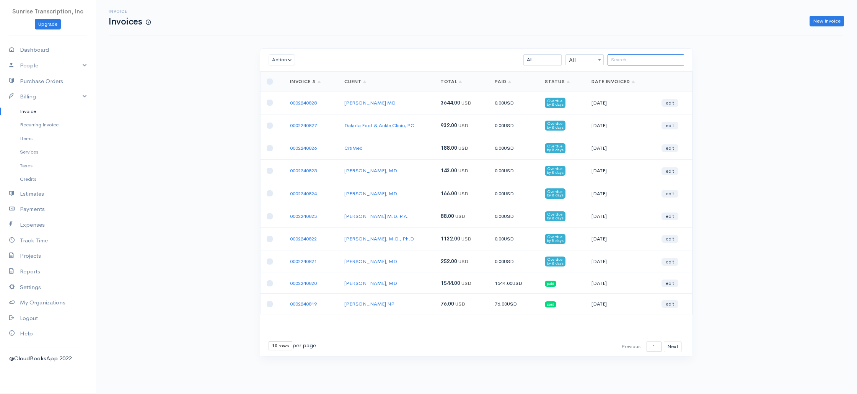
click at [637, 60] on input "search" at bounding box center [645, 59] width 76 height 11
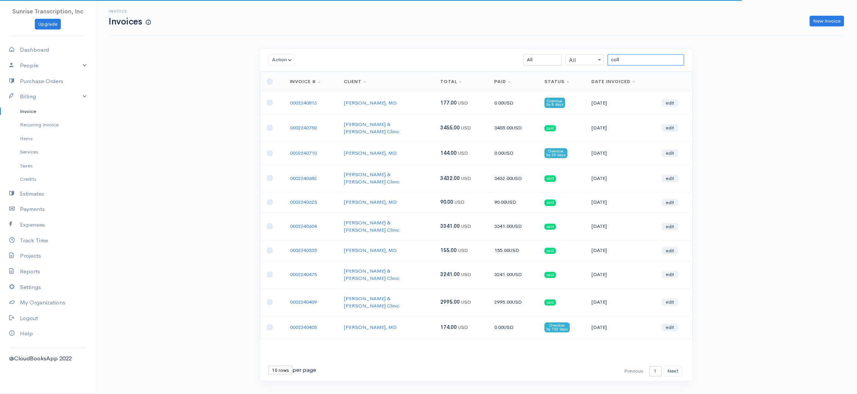
type input "coll"
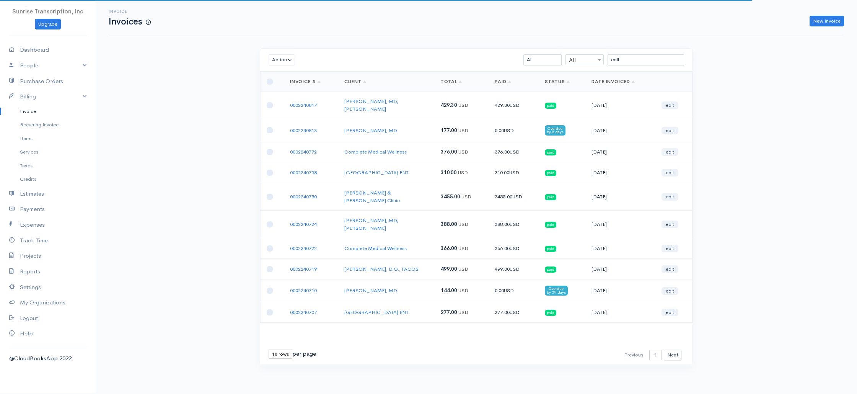
click at [209, 118] on div "Invoice Invoices New Invoice Action Archive Delete Download PDF Send [PERSON_NA…" at bounding box center [476, 196] width 761 height 393
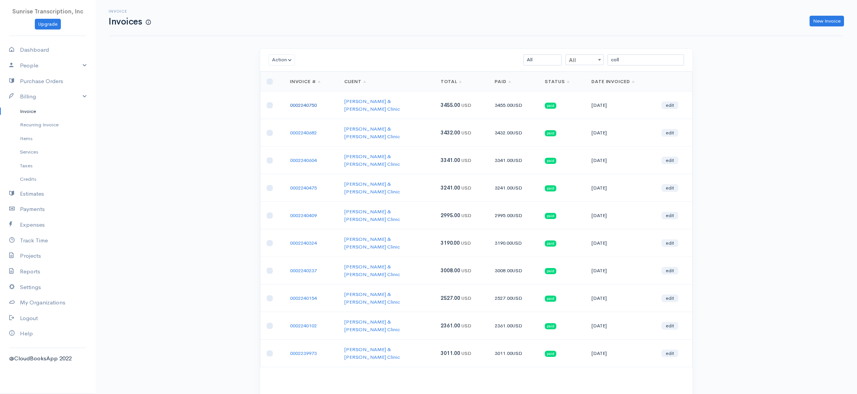
click at [308, 102] on link "0002240750" at bounding box center [303, 105] width 27 height 7
